Goal: Task Accomplishment & Management: Use online tool/utility

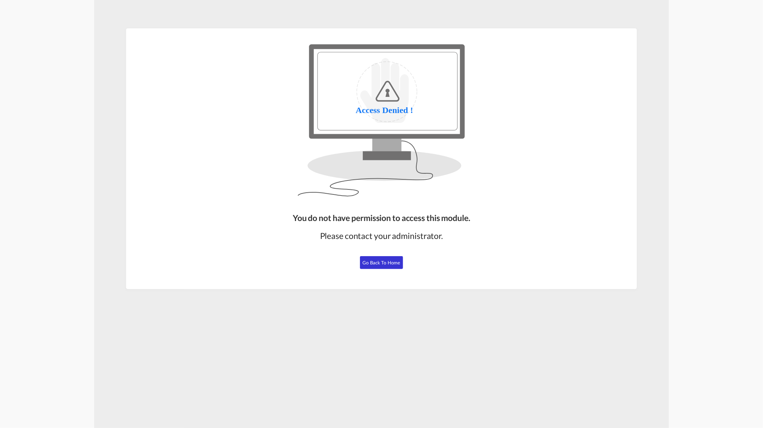
click at [388, 260] on span "Go Back to Home" at bounding box center [382, 263] width 38 height 6
